Goal: Use online tool/utility: Utilize a website feature to perform a specific function

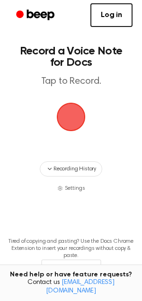
click at [67, 106] on span "button" at bounding box center [71, 117] width 26 height 26
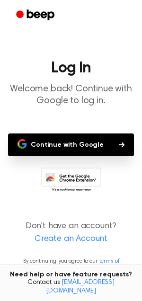
click at [98, 149] on button "Continue with Google" at bounding box center [71, 144] width 126 height 23
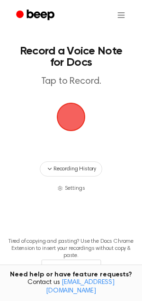
click at [69, 124] on span "button" at bounding box center [71, 117] width 26 height 26
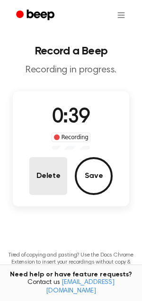
click at [50, 192] on button "Delete" at bounding box center [48, 176] width 38 height 38
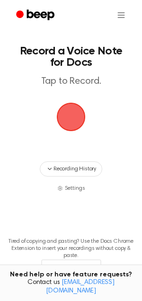
click at [65, 106] on span "button" at bounding box center [71, 117] width 26 height 26
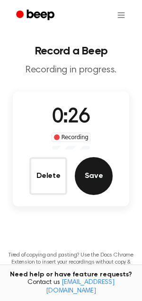
click at [97, 176] on button "Save" at bounding box center [94, 176] width 38 height 38
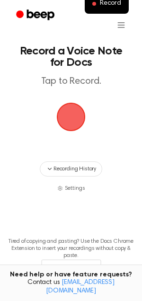
click at [65, 120] on span "button" at bounding box center [71, 117] width 26 height 26
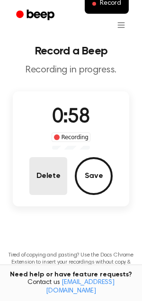
click at [38, 178] on button "Delete" at bounding box center [48, 176] width 38 height 38
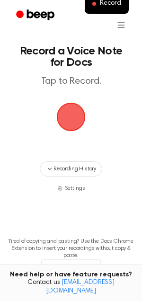
click at [78, 113] on span "button" at bounding box center [71, 117] width 26 height 26
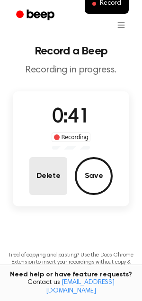
click at [59, 171] on button "Delete" at bounding box center [48, 176] width 38 height 38
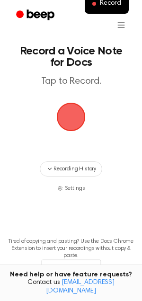
click at [76, 122] on span "button" at bounding box center [71, 117] width 26 height 26
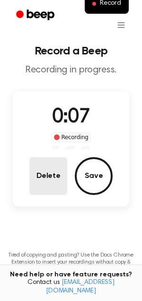
click at [52, 182] on button "Delete" at bounding box center [48, 176] width 38 height 38
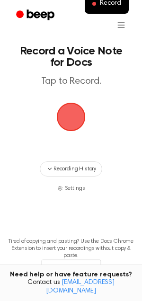
click at [73, 120] on span "button" at bounding box center [71, 117] width 26 height 26
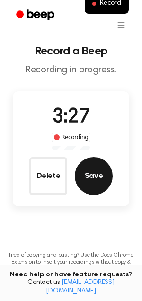
click at [101, 184] on button "Save" at bounding box center [94, 176] width 38 height 38
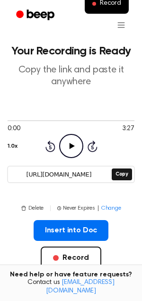
click at [76, 146] on icon "Play Audio" at bounding box center [71, 146] width 24 height 24
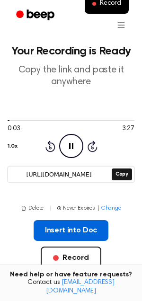
click at [70, 223] on button "Insert into Doc" at bounding box center [71, 230] width 75 height 21
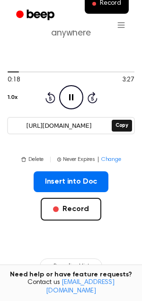
scroll to position [80, 0]
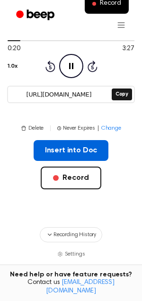
click at [99, 152] on button "Insert into Doc" at bounding box center [71, 150] width 75 height 21
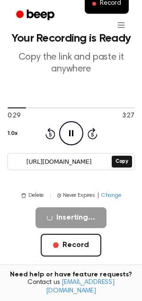
scroll to position [0, 0]
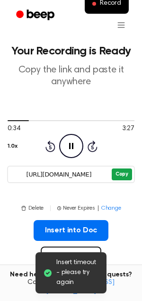
click at [119, 173] on button "Copy" at bounding box center [122, 174] width 20 height 12
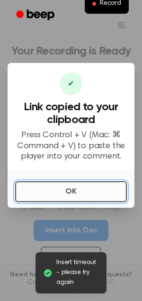
click at [87, 194] on button "OK" at bounding box center [71, 191] width 112 height 21
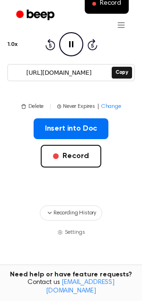
scroll to position [21, 0]
